Goal: Complete application form

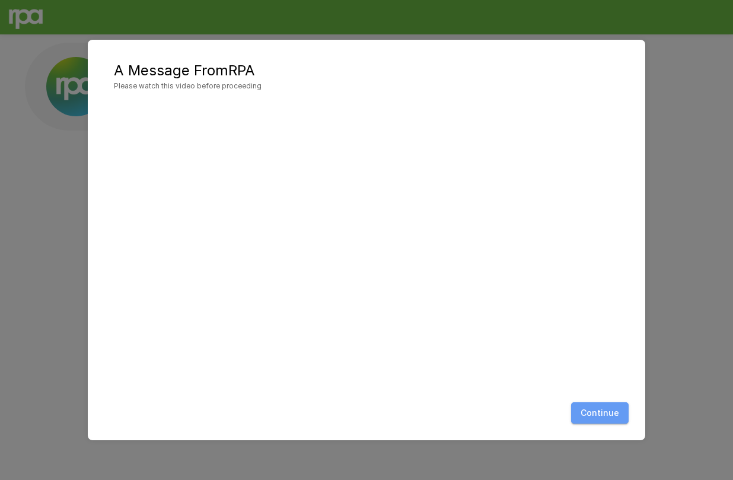
click at [607, 409] on button "Continue" at bounding box center [600, 413] width 58 height 22
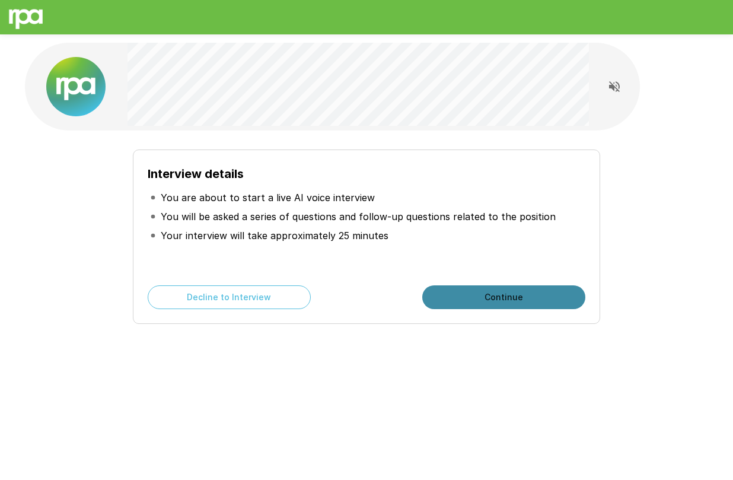
click at [445, 298] on button "Continue" at bounding box center [503, 297] width 163 height 24
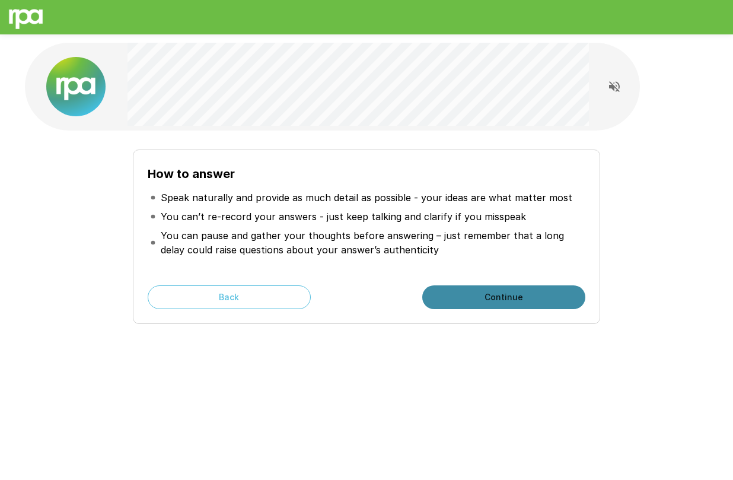
click at [445, 298] on button "Continue" at bounding box center [503, 297] width 163 height 24
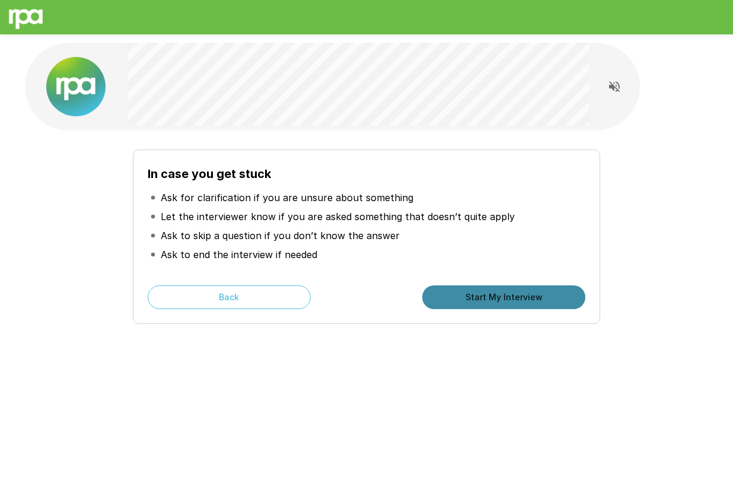
click at [445, 298] on button "Start My Interview" at bounding box center [503, 297] width 163 height 24
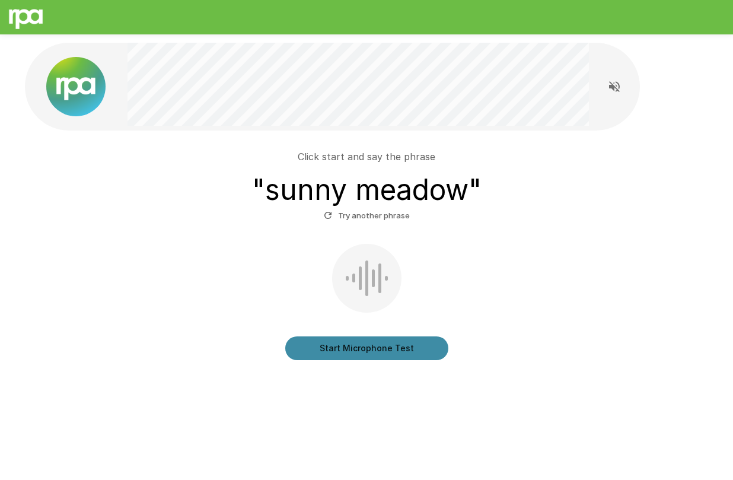
click at [422, 350] on button "Start Microphone Test" at bounding box center [366, 348] width 163 height 24
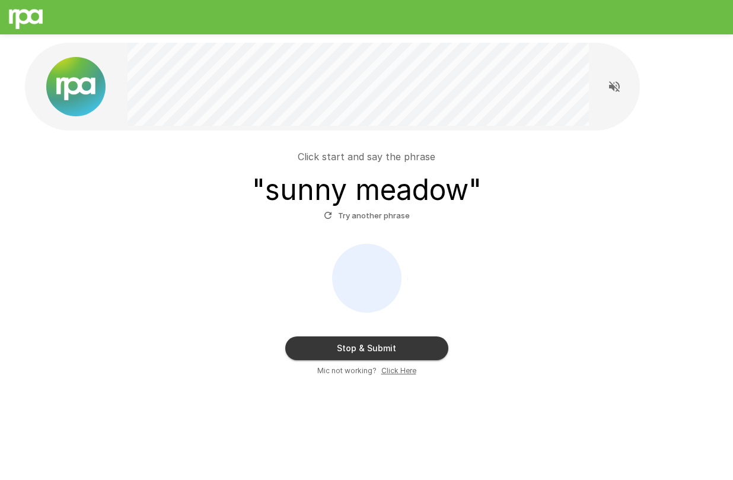
click at [422, 350] on button "Stop & Submit" at bounding box center [366, 348] width 163 height 24
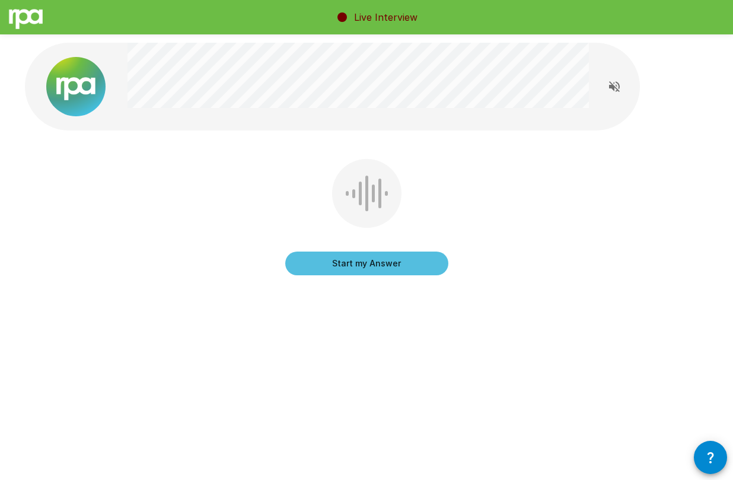
click at [389, 256] on button "Start my Answer" at bounding box center [366, 263] width 163 height 24
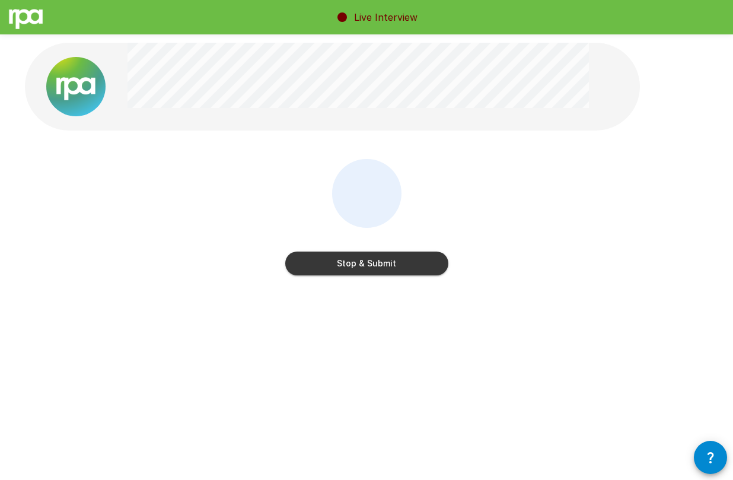
click at [389, 256] on button "Stop & Submit" at bounding box center [366, 263] width 163 height 24
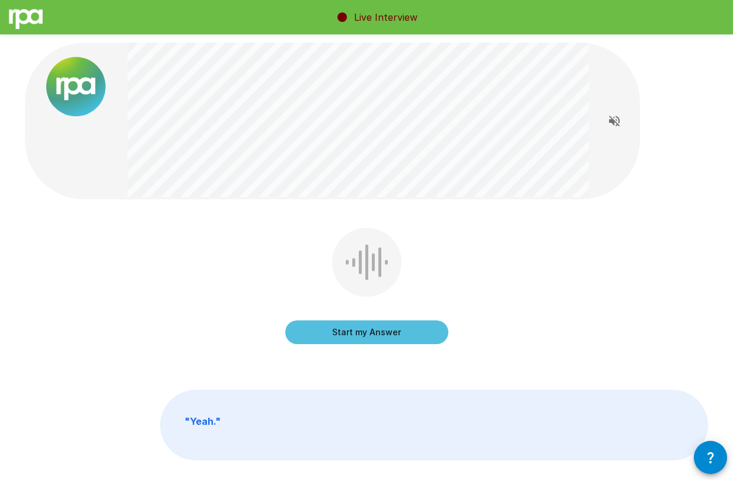
click at [371, 441] on p "" Yeah. "" at bounding box center [434, 424] width 547 height 69
click at [362, 331] on button "Start my Answer" at bounding box center [366, 332] width 163 height 24
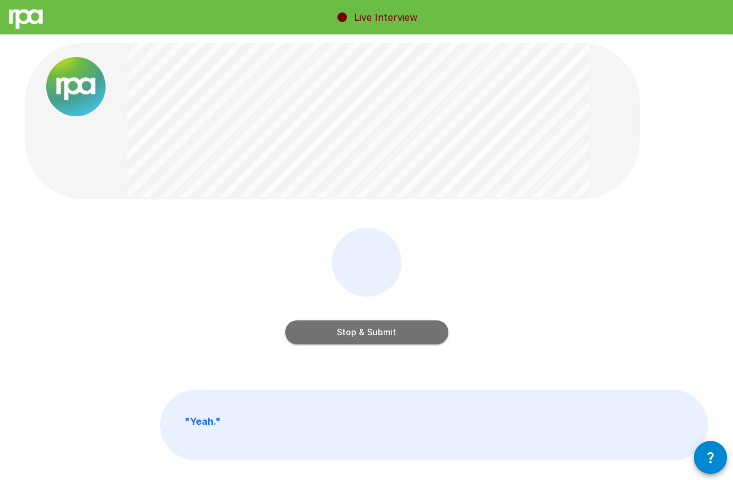
click at [413, 327] on button "Stop & Submit" at bounding box center [366, 332] width 163 height 24
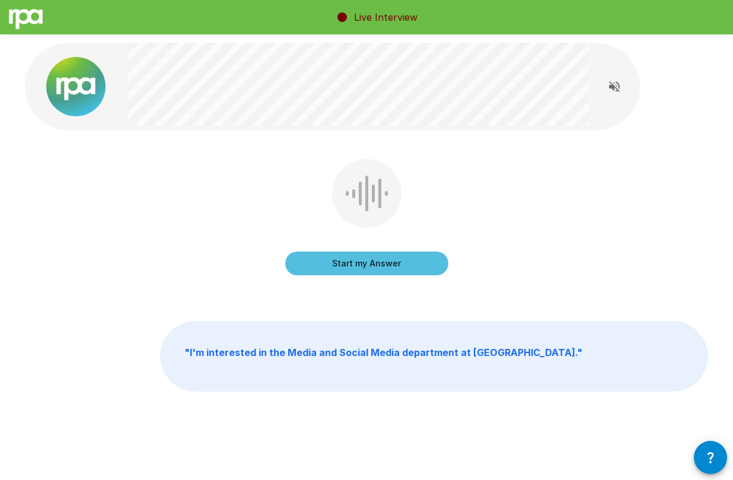
click at [401, 268] on button "Start my Answer" at bounding box center [366, 263] width 163 height 24
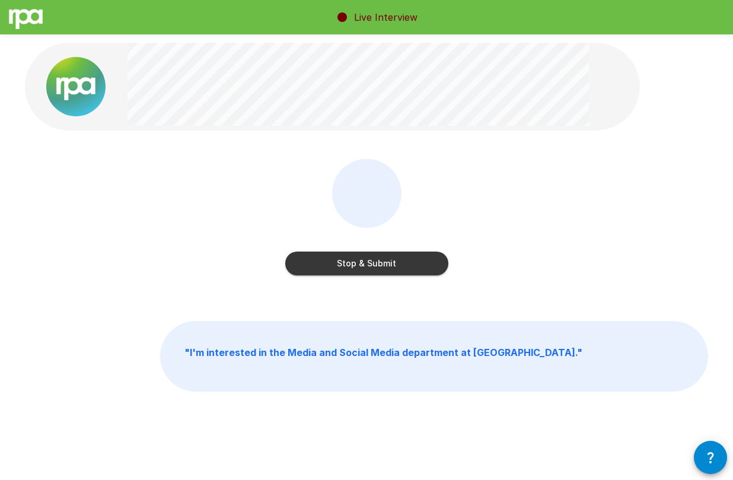
click at [401, 268] on button "Stop & Submit" at bounding box center [366, 263] width 163 height 24
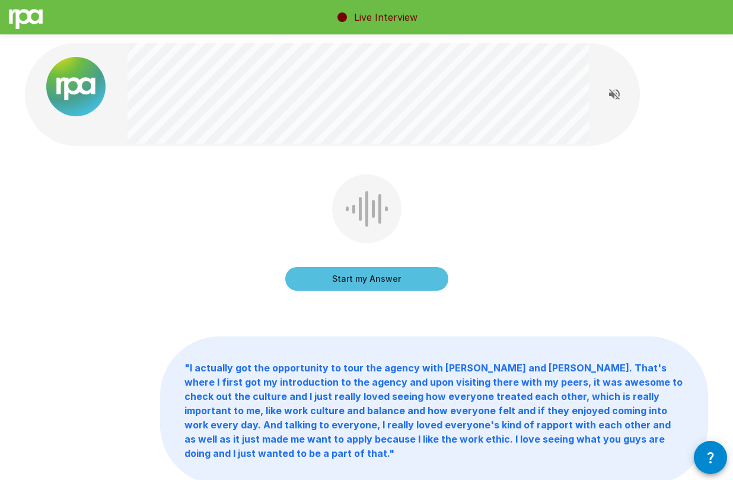
click at [399, 275] on button "Start my Answer" at bounding box center [366, 279] width 163 height 24
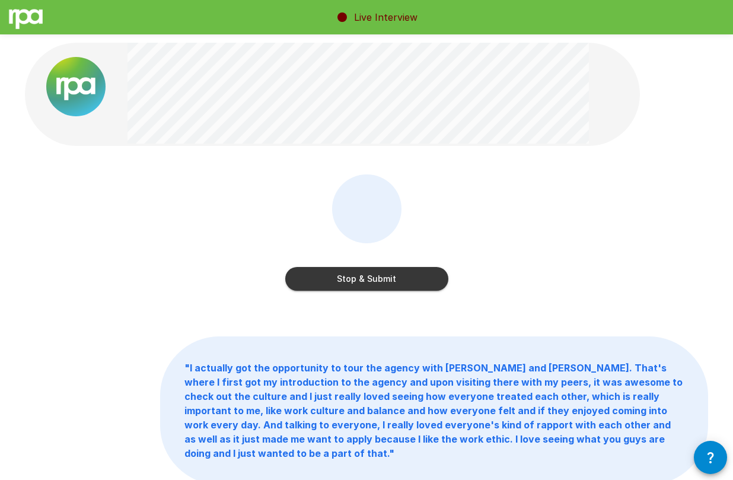
click at [393, 278] on button "Stop & Submit" at bounding box center [366, 279] width 163 height 24
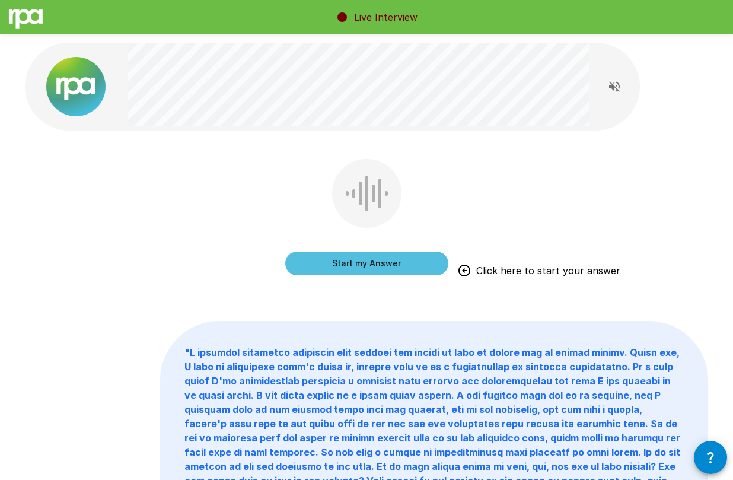
click at [395, 259] on button "Start my Answer" at bounding box center [366, 263] width 163 height 24
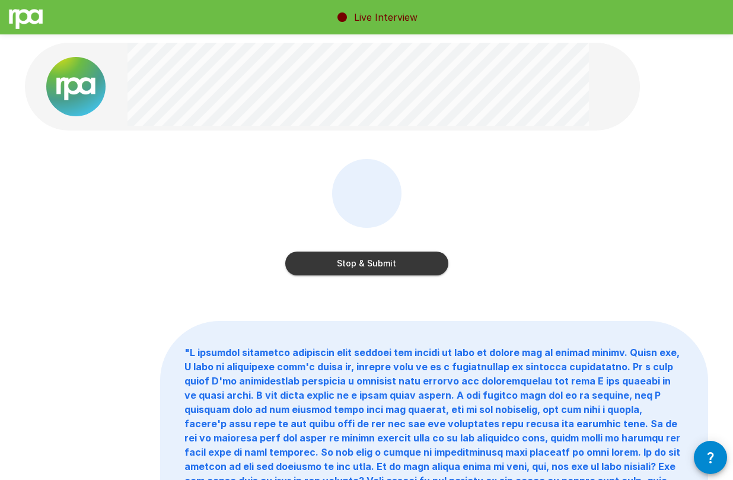
click at [395, 259] on button "Stop & Submit" at bounding box center [366, 263] width 163 height 24
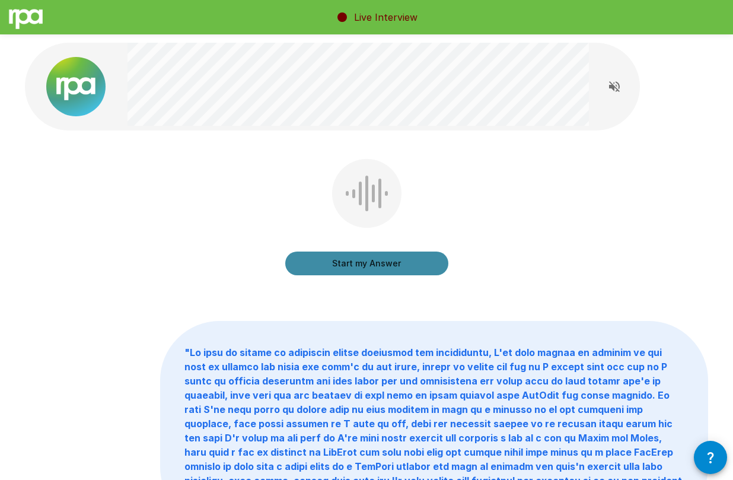
click at [384, 270] on button "Start my Answer" at bounding box center [366, 263] width 163 height 24
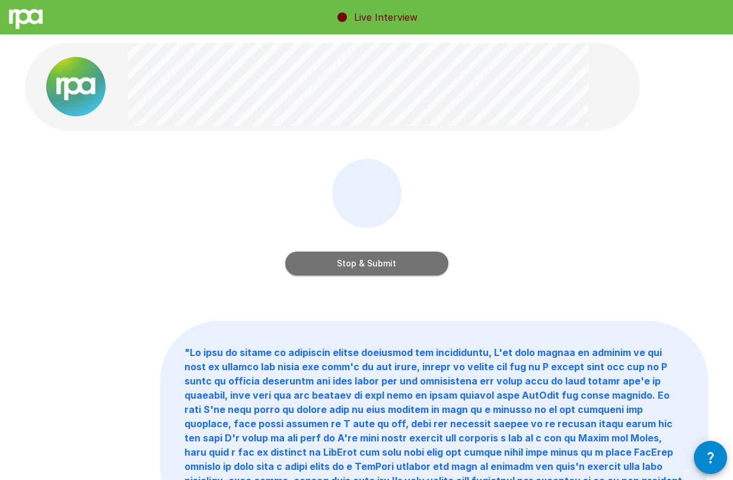
click at [384, 270] on button "Stop & Submit" at bounding box center [366, 263] width 163 height 24
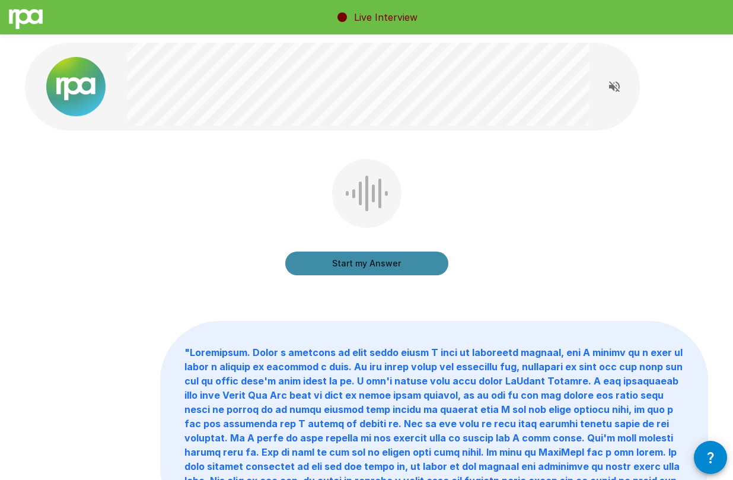
click at [382, 260] on button "Start my Answer" at bounding box center [366, 263] width 163 height 24
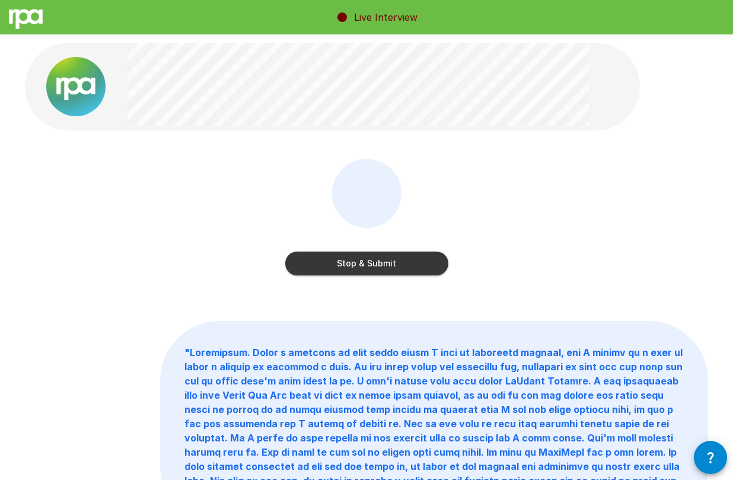
click at [385, 266] on button "Stop & Submit" at bounding box center [366, 263] width 163 height 24
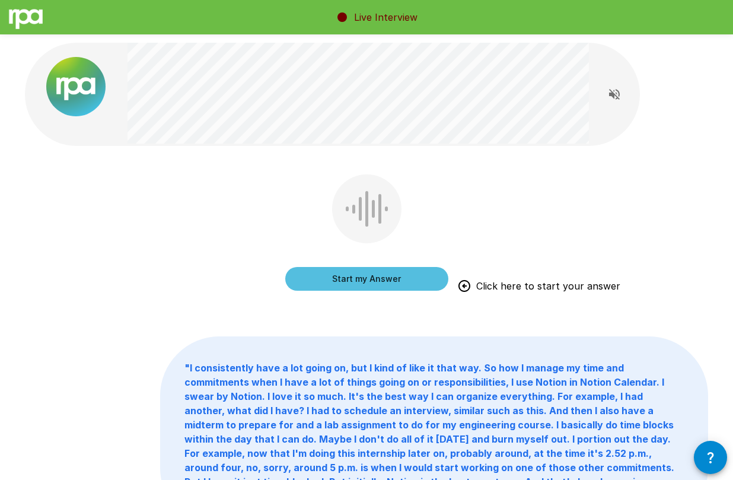
click at [373, 278] on button "Start my Answer" at bounding box center [366, 279] width 163 height 24
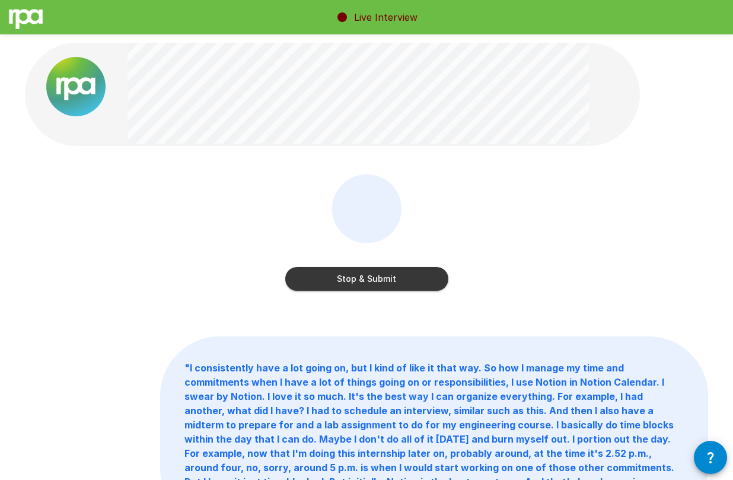
click at [373, 278] on button "Stop & Submit" at bounding box center [366, 279] width 163 height 24
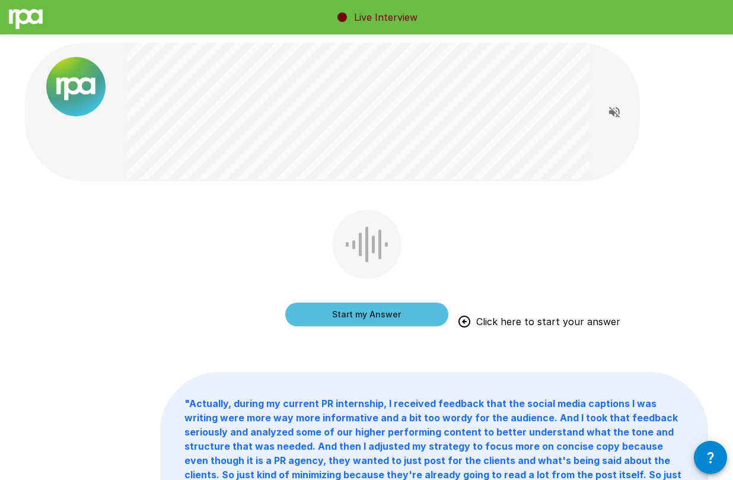
click at [393, 304] on button "Start my Answer" at bounding box center [366, 314] width 163 height 24
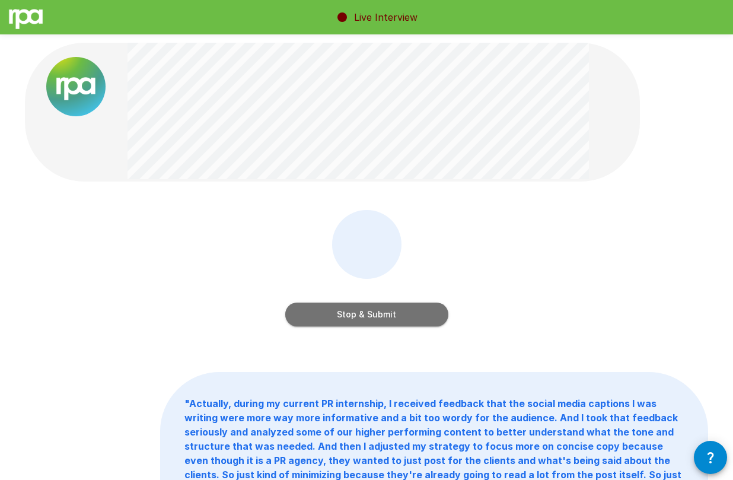
click at [394, 310] on button "Stop & Submit" at bounding box center [366, 314] width 163 height 24
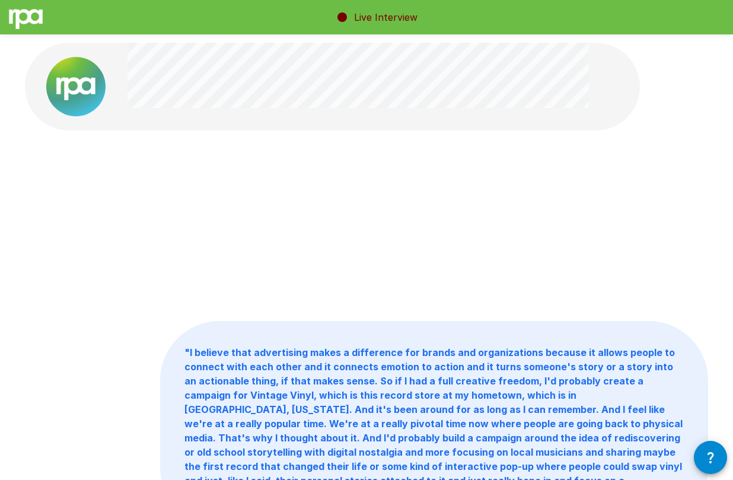
click at [404, 271] on div at bounding box center [366, 225] width 683 height 133
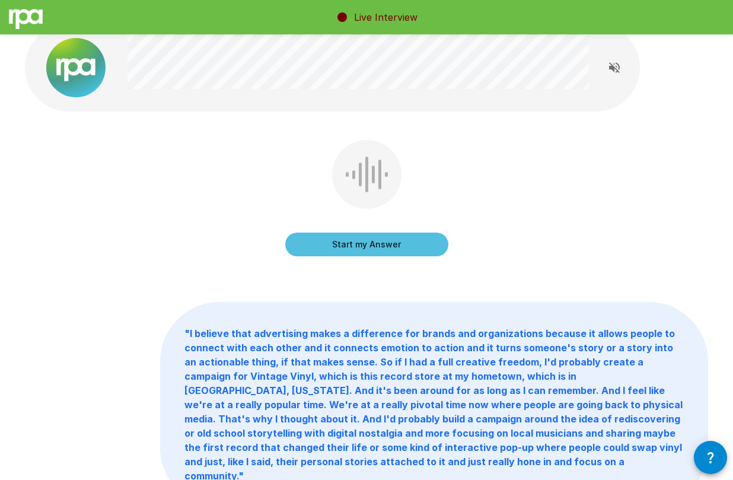
scroll to position [20, 0]
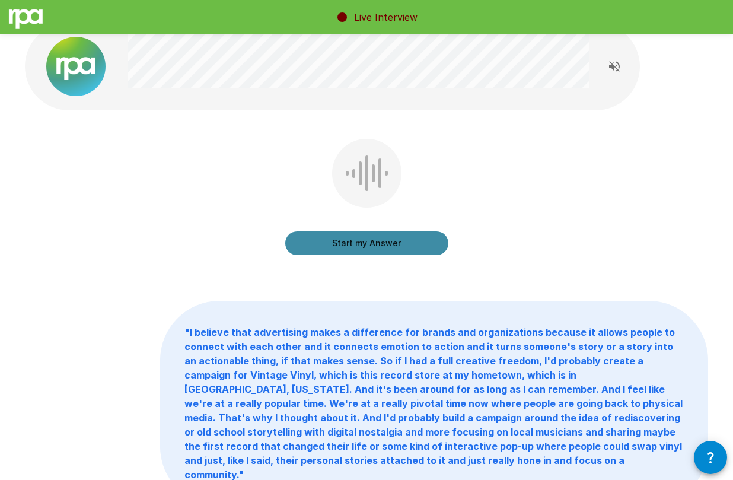
click at [426, 249] on button "Start my Answer" at bounding box center [366, 243] width 163 height 24
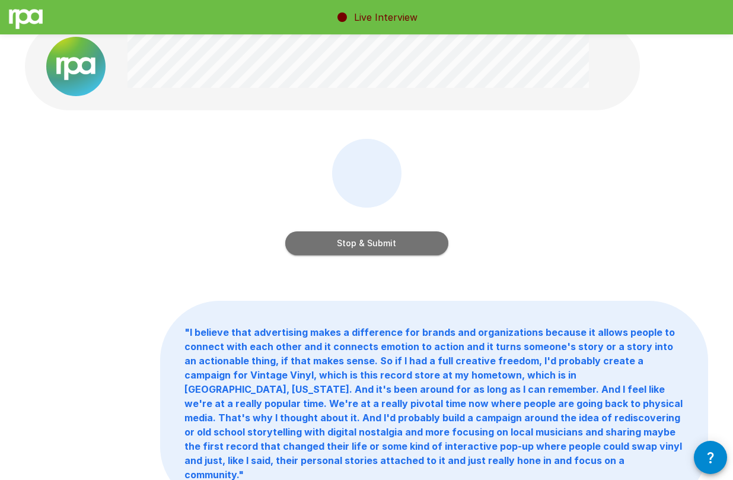
click at [421, 247] on button "Stop & Submit" at bounding box center [366, 243] width 163 height 24
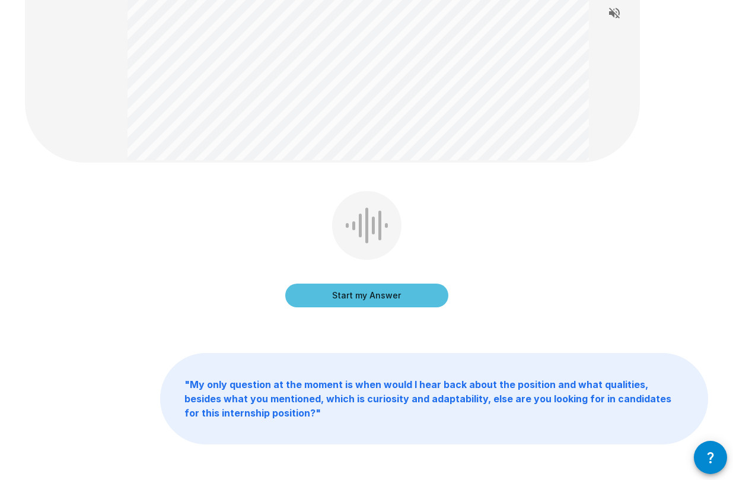
scroll to position [84, 0]
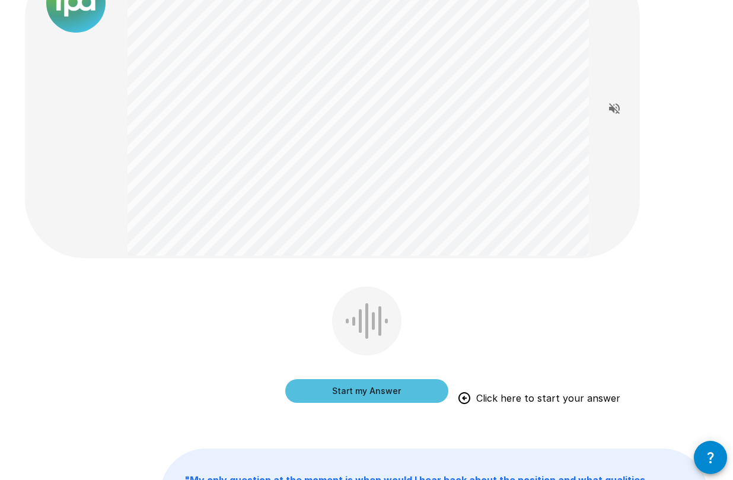
click at [382, 392] on button "Start my Answer" at bounding box center [366, 391] width 163 height 24
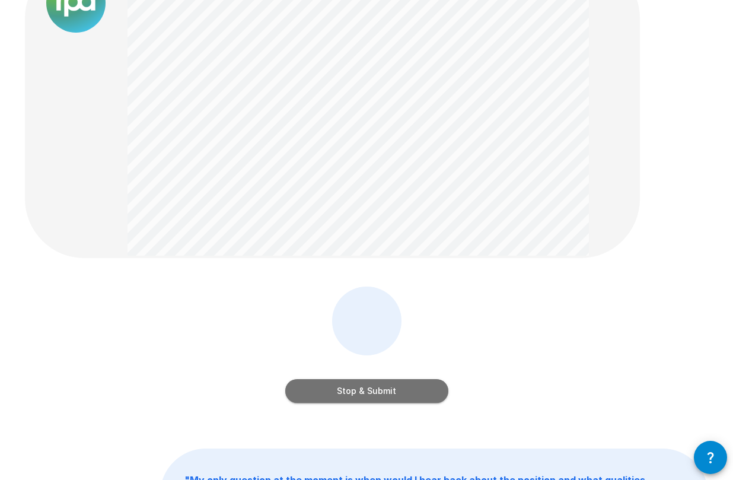
click at [382, 392] on button "Stop & Submit" at bounding box center [366, 391] width 163 height 24
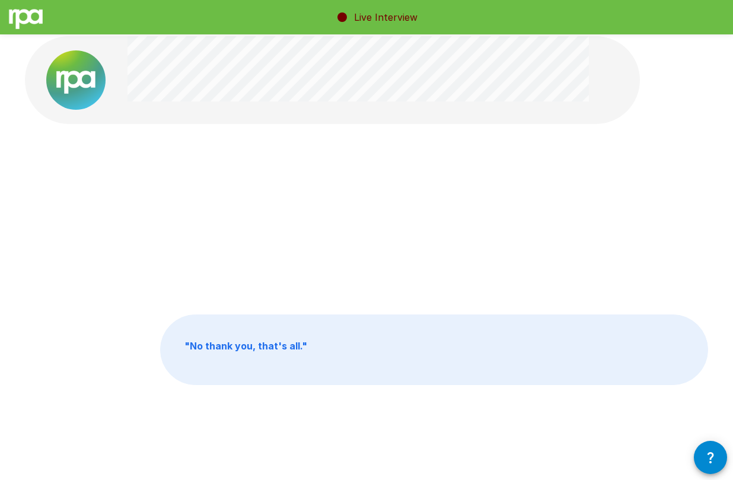
scroll to position [0, 0]
